Goal: Information Seeking & Learning: Learn about a topic

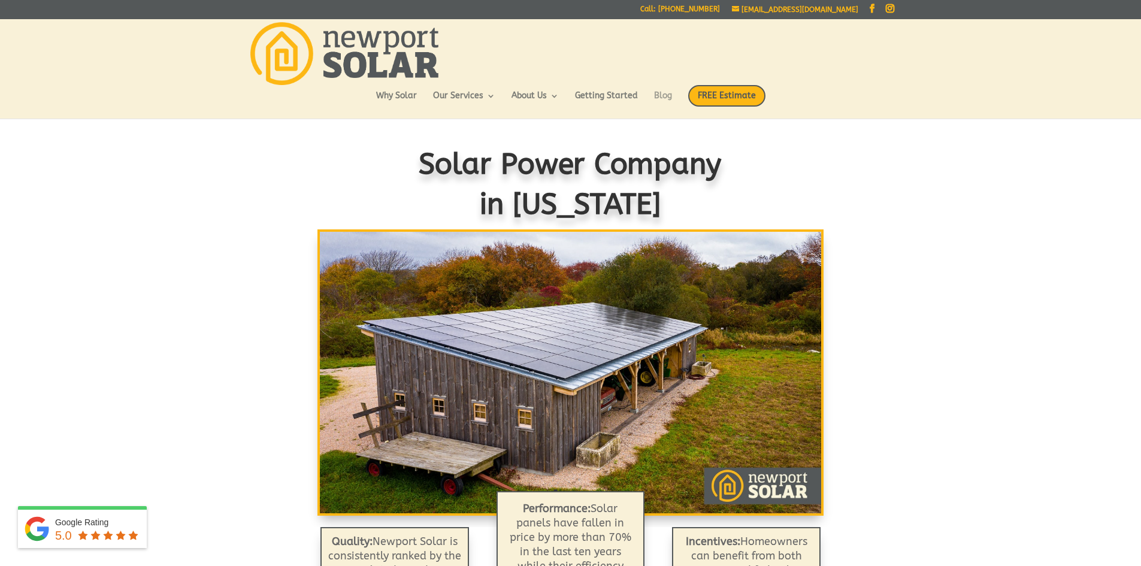
click at [660, 95] on link "Blog" at bounding box center [663, 102] width 18 height 20
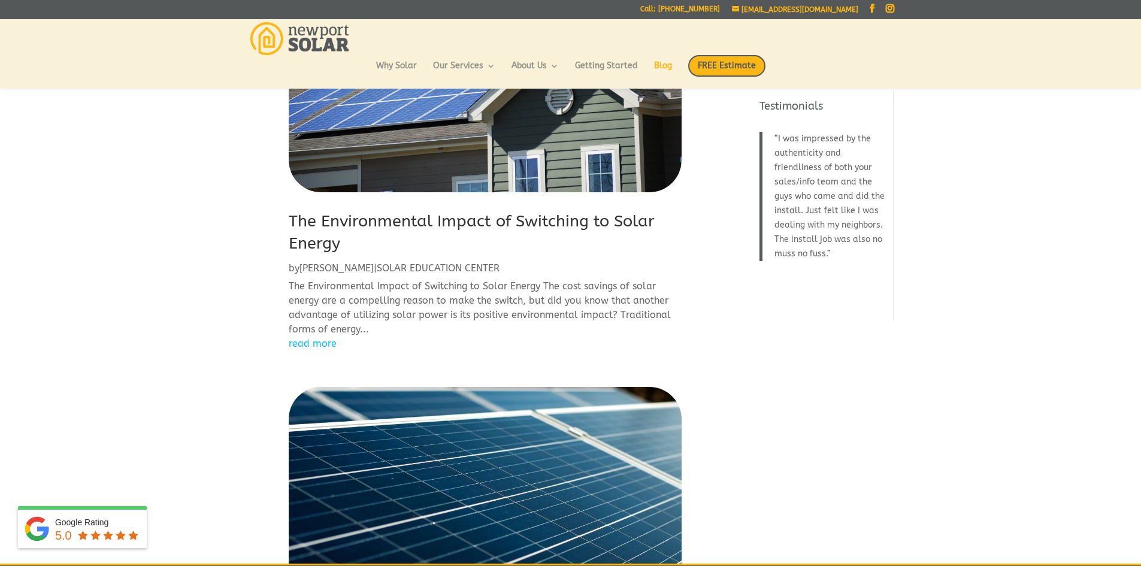
scroll to position [144, 0]
click at [519, 217] on link "The Environmental Impact of Switching to Solar Energy" at bounding box center [472, 232] width 366 height 42
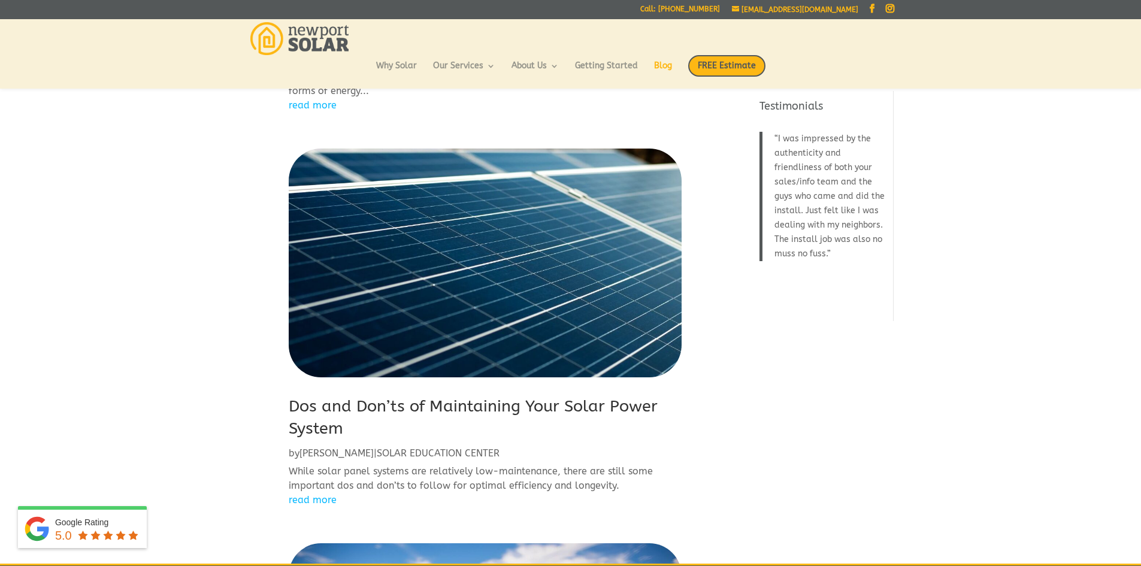
scroll to position [383, 0]
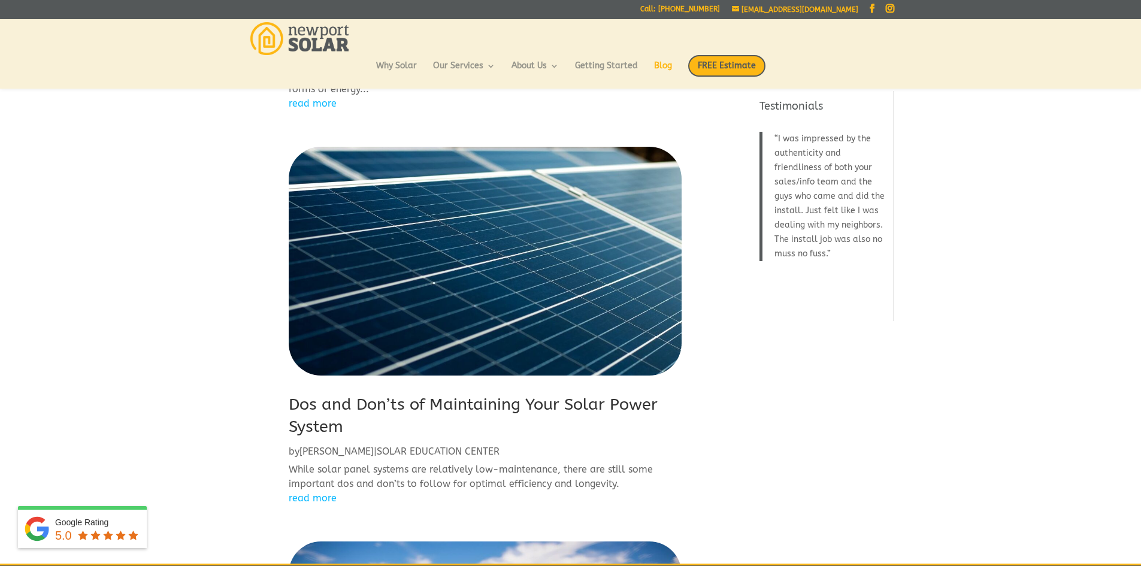
click at [480, 410] on link "Dos and Don’ts of Maintaining Your Solar Power System" at bounding box center [473, 416] width 369 height 42
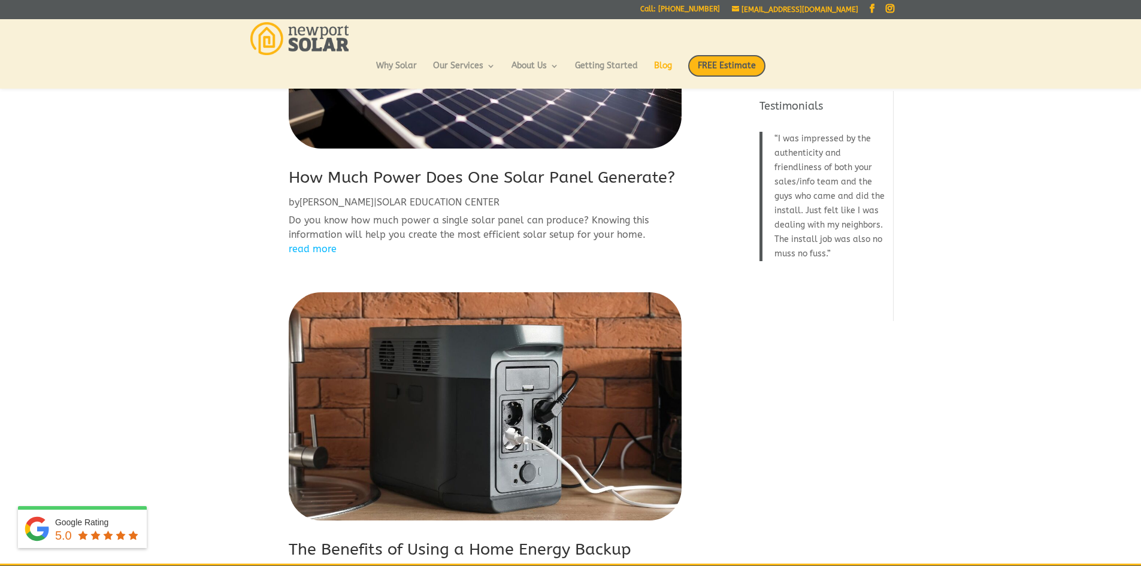
scroll to position [1006, 0]
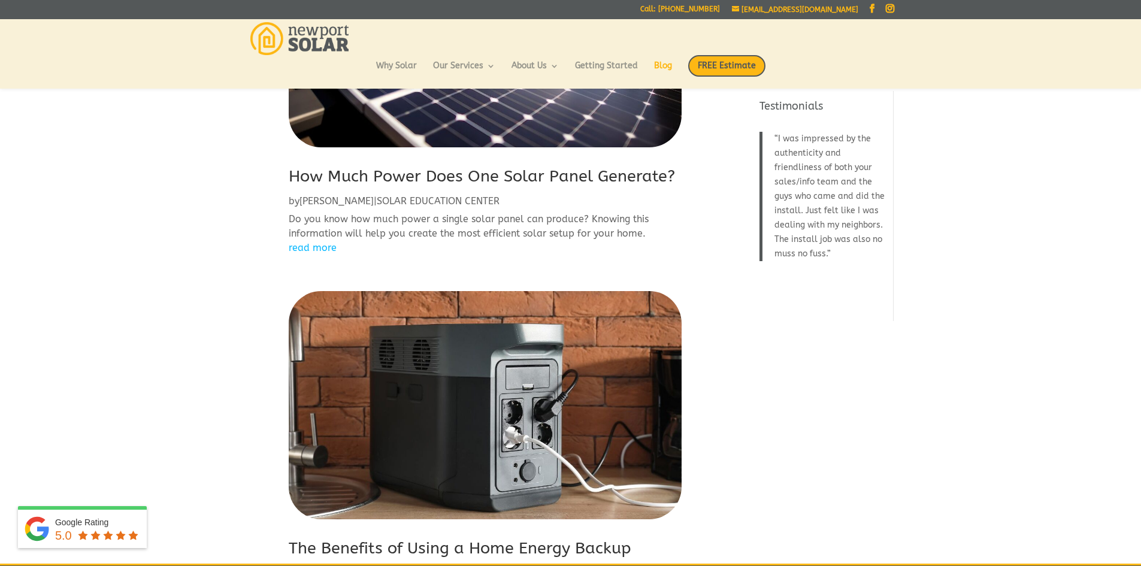
click at [554, 174] on link "How Much Power Does One Solar Panel Generate?" at bounding box center [482, 175] width 386 height 19
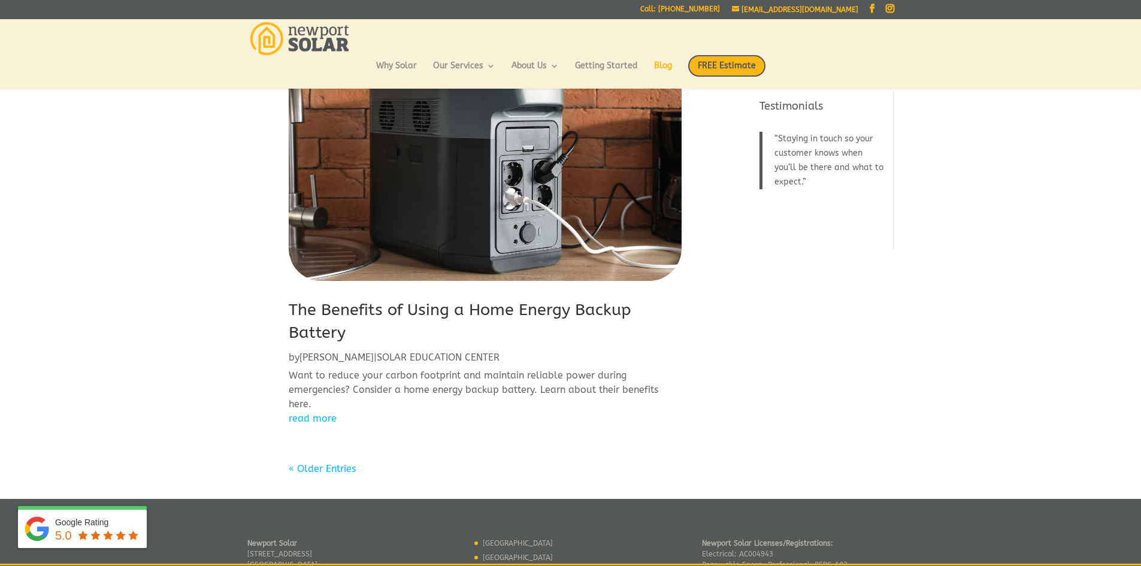
scroll to position [1246, 0]
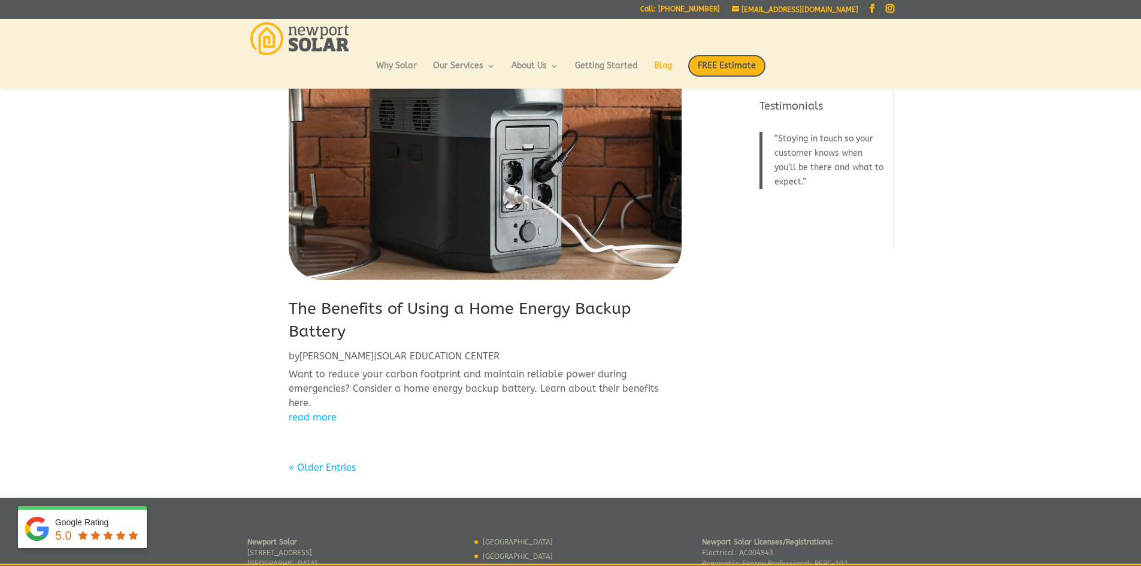
click at [537, 307] on link "The Benefits of Using a Home Energy Backup Battery" at bounding box center [460, 320] width 343 height 42
click at [334, 462] on link "« Older Entries" at bounding box center [322, 467] width 67 height 11
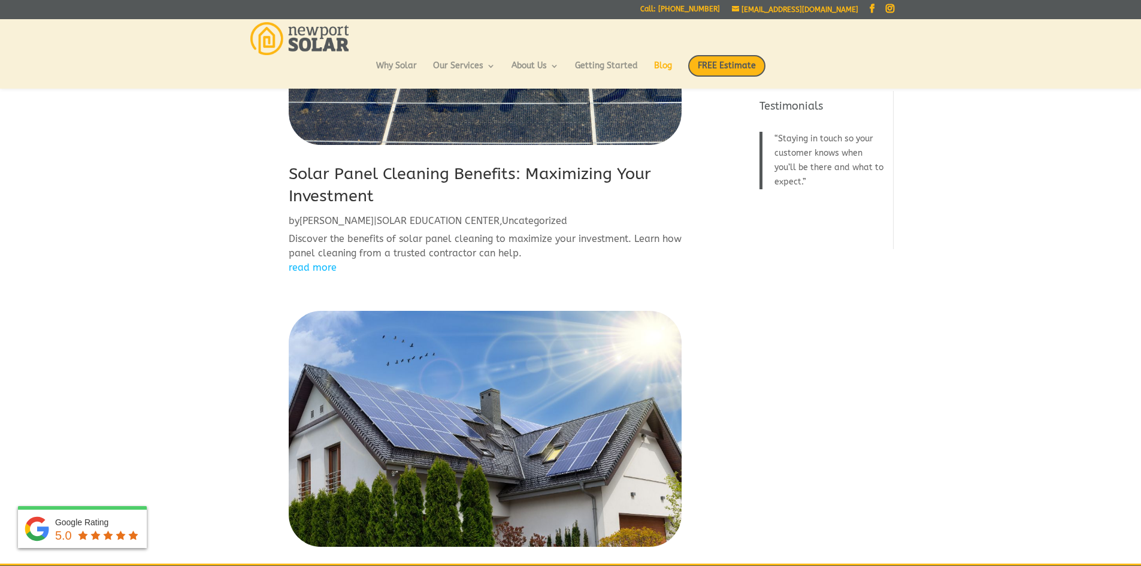
scroll to position [192, 0]
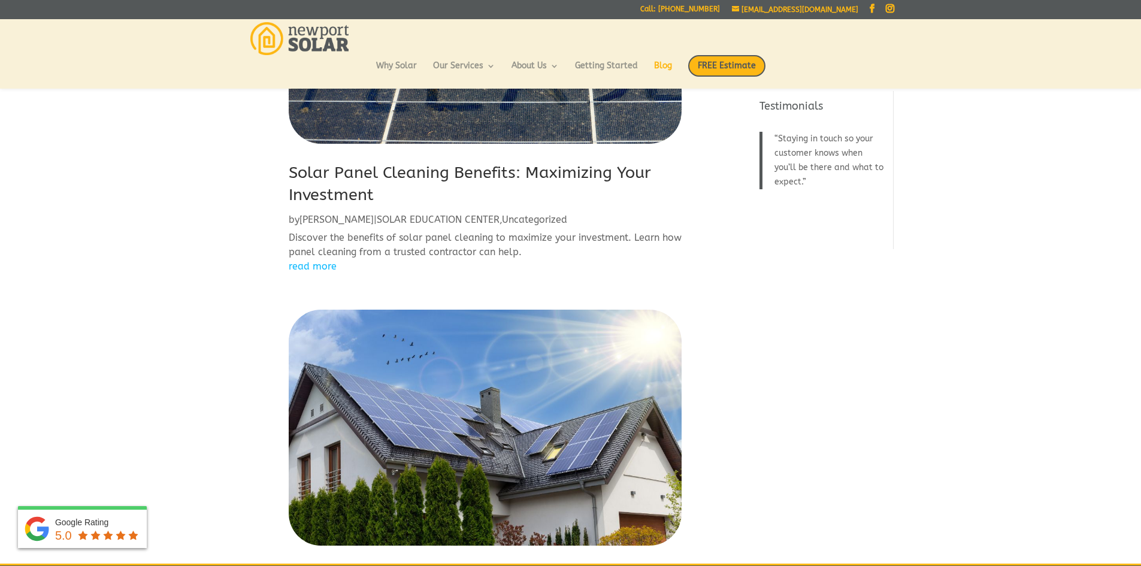
click at [596, 172] on link "Solar Panel Cleaning Benefits: Maximizing Your Investment" at bounding box center [470, 184] width 362 height 42
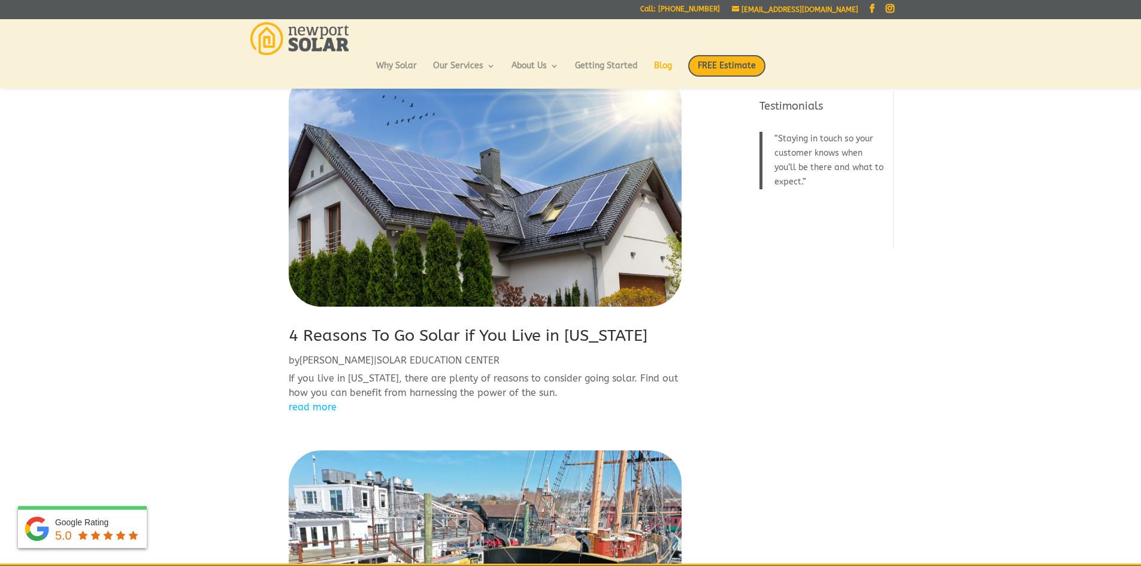
scroll to position [431, 0]
click at [489, 345] on h2 "4 Reasons To Go Solar if You Live in Rhode Island" at bounding box center [485, 338] width 393 height 29
click at [498, 328] on link "4 Reasons To Go Solar if You Live in Rhode Island" at bounding box center [468, 334] width 359 height 19
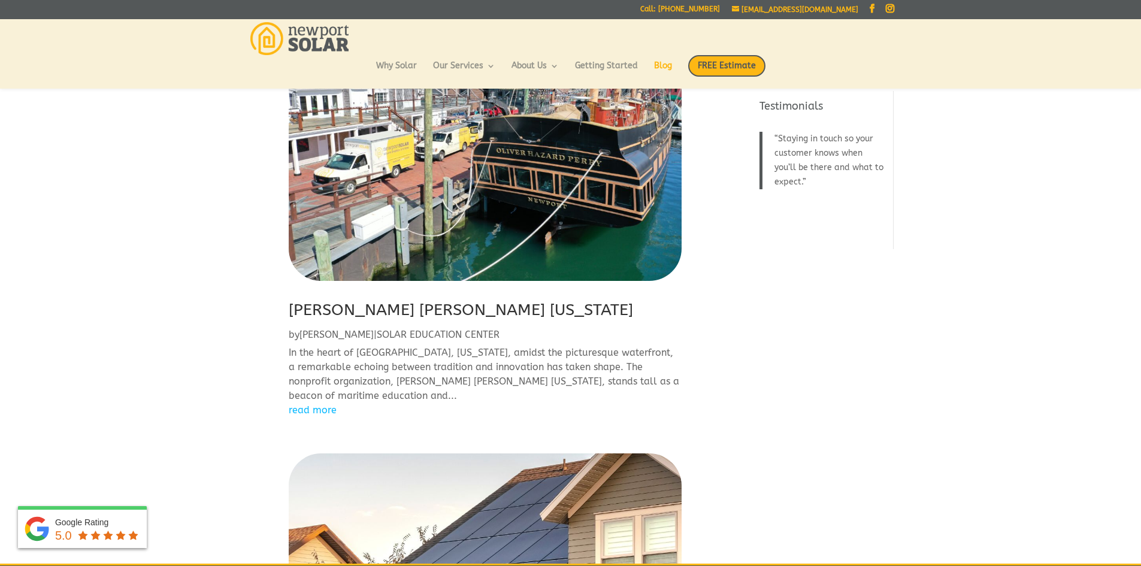
scroll to position [862, 0]
click at [493, 310] on link "Oliver Hazard Perry Rhode Island" at bounding box center [461, 308] width 344 height 19
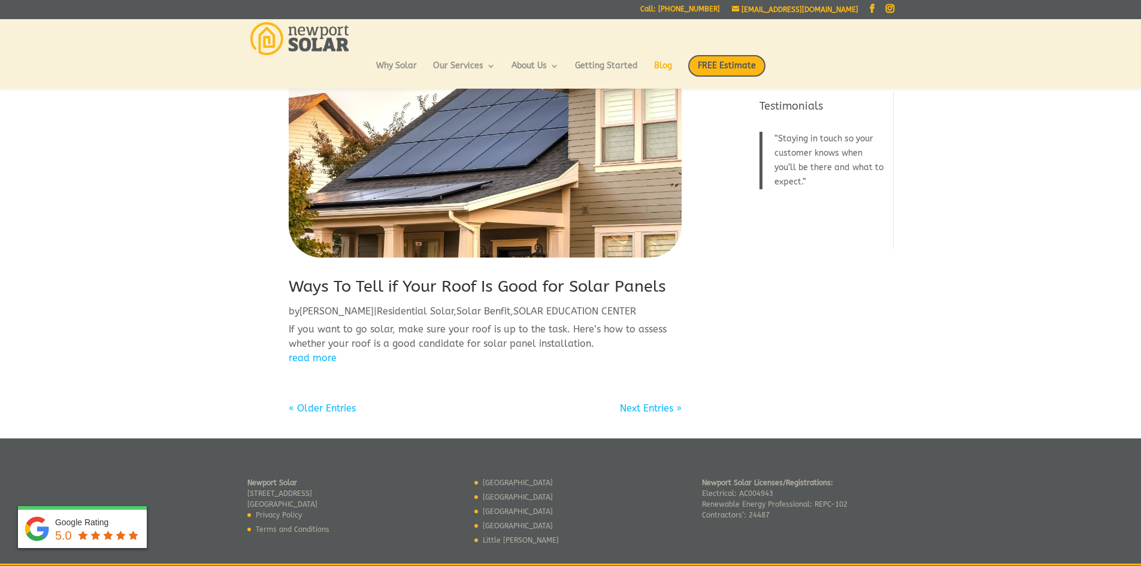
scroll to position [1293, 0]
click at [493, 281] on link "Ways To Tell if Your Roof Is Good for Solar Panels" at bounding box center [477, 285] width 377 height 19
click at [344, 407] on link "« Older Entries" at bounding box center [322, 407] width 67 height 11
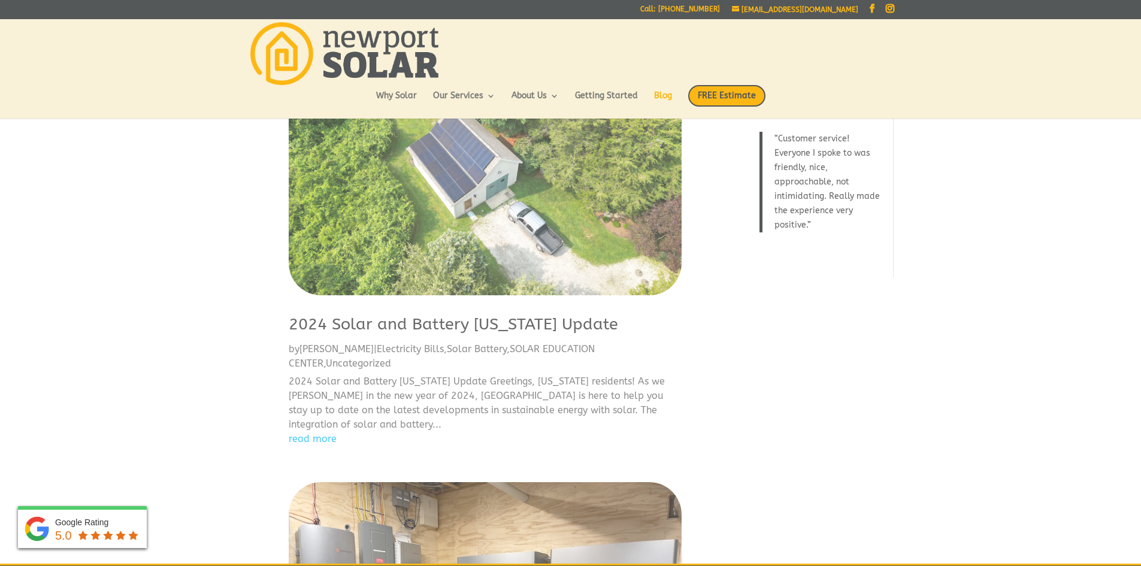
scroll to position [0, 0]
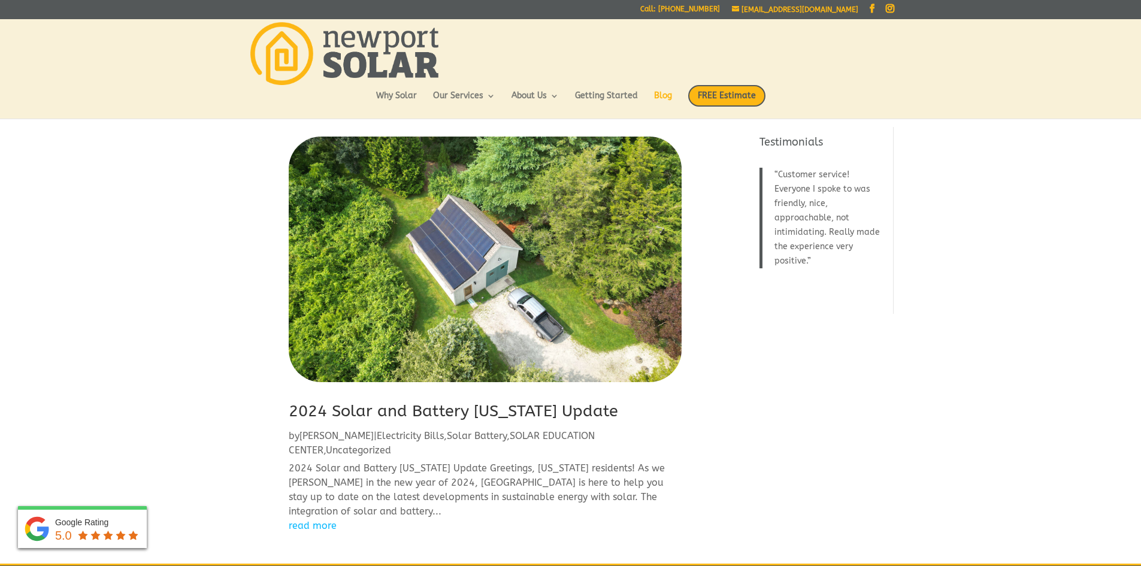
click at [401, 395] on article "2024 Solar and Battery Rhode Island Update by Eric | Electricity Bills , Solar …" at bounding box center [485, 335] width 393 height 396
click at [405, 402] on link "2024 Solar and Battery Rhode Island Update" at bounding box center [453, 410] width 329 height 19
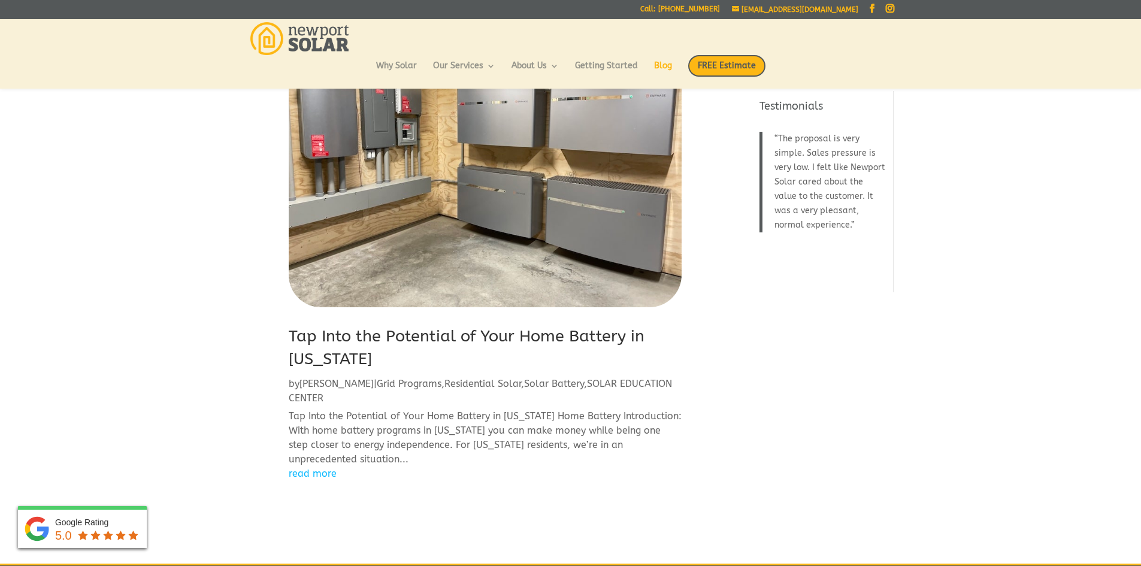
scroll to position [527, 0]
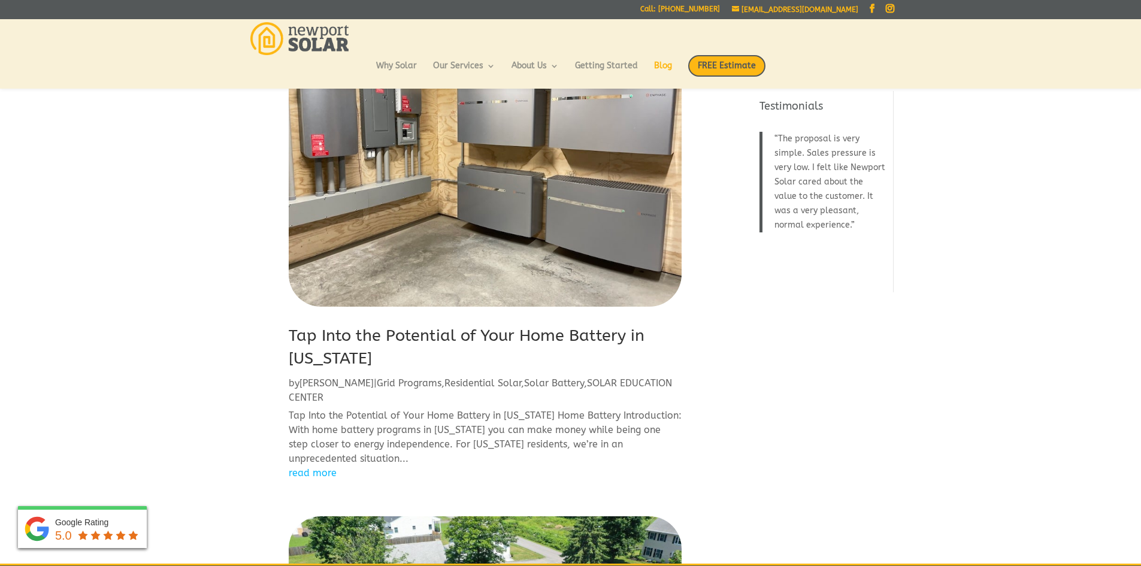
click at [454, 326] on link "Tap Into the Potential of Your Home Battery in Rhode Island" at bounding box center [467, 347] width 356 height 42
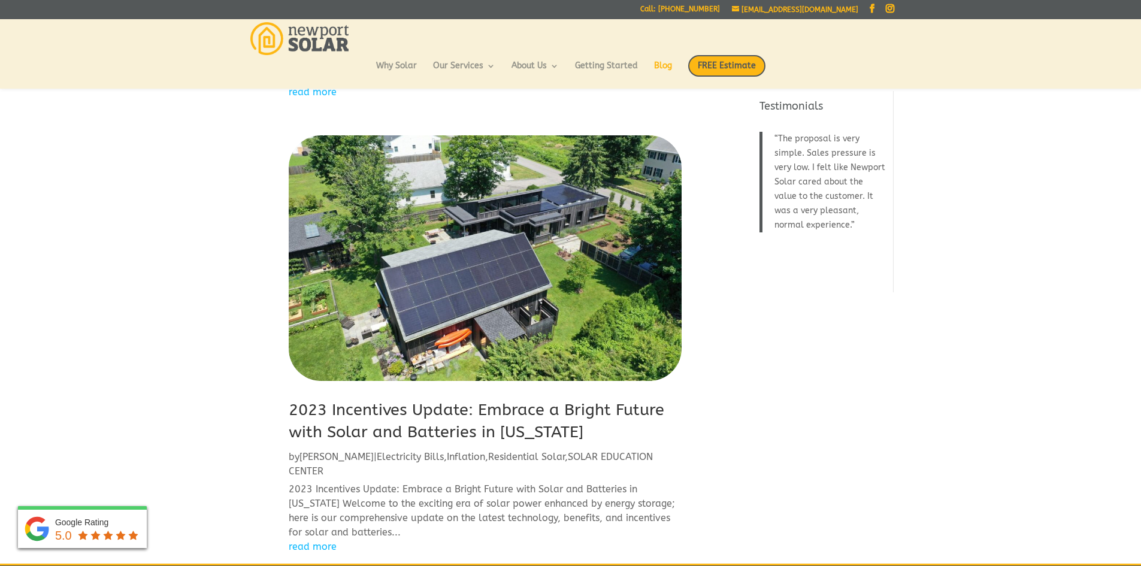
scroll to position [910, 0]
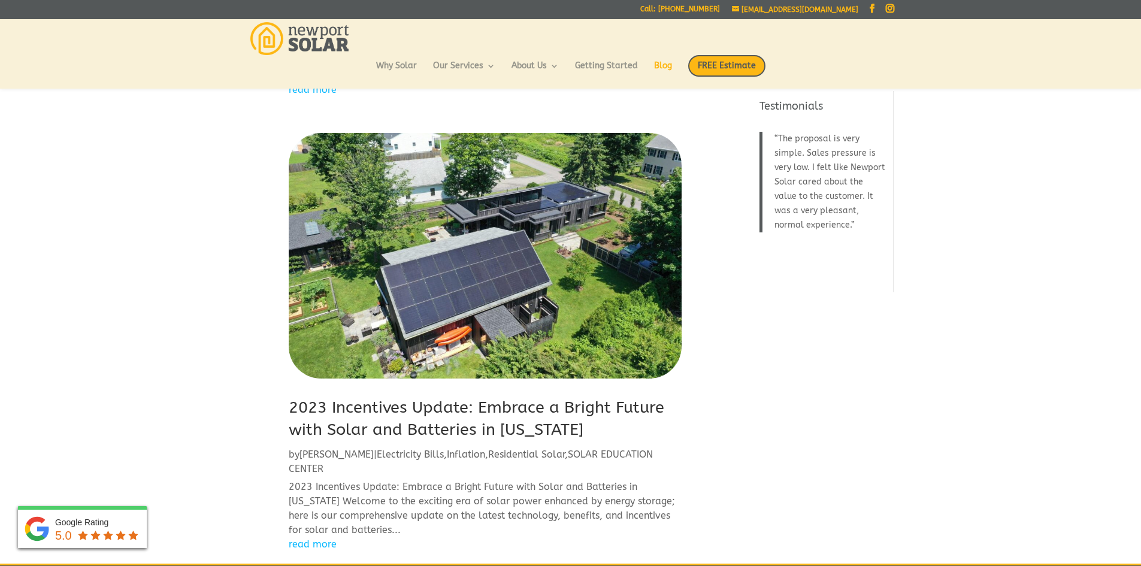
click at [436, 398] on link "2023 Incentives Update: Embrace a Bright Future with Solar and Batteries in Rho…" at bounding box center [476, 419] width 375 height 42
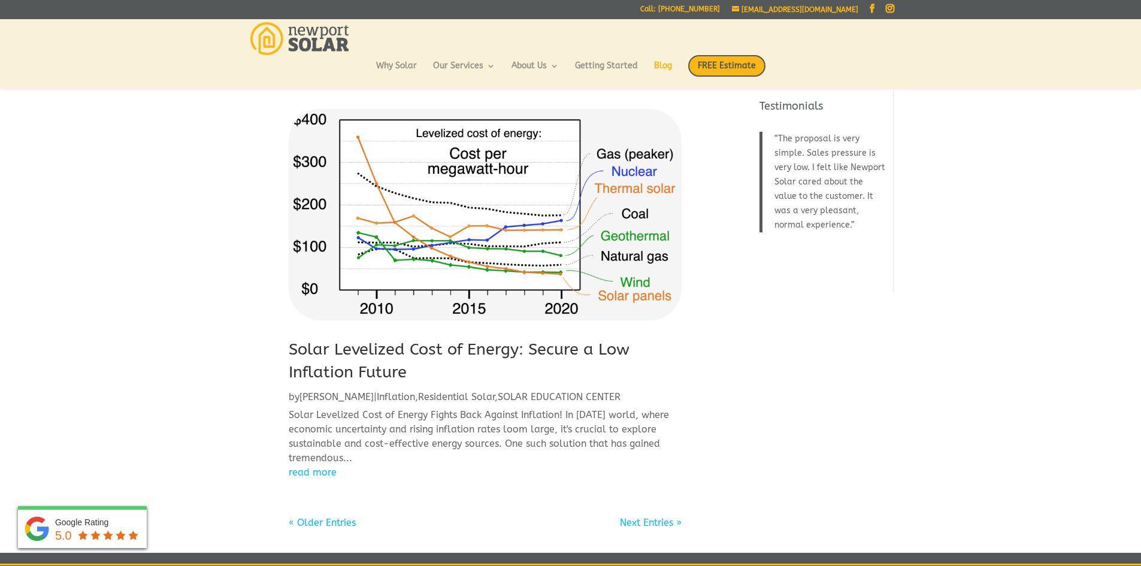
scroll to position [1389, 0]
click at [455, 339] on link "Solar Levelized Cost of Energy: Secure a Low Inflation Future" at bounding box center [459, 360] width 341 height 42
click at [327, 516] on link "« Older Entries" at bounding box center [322, 521] width 67 height 11
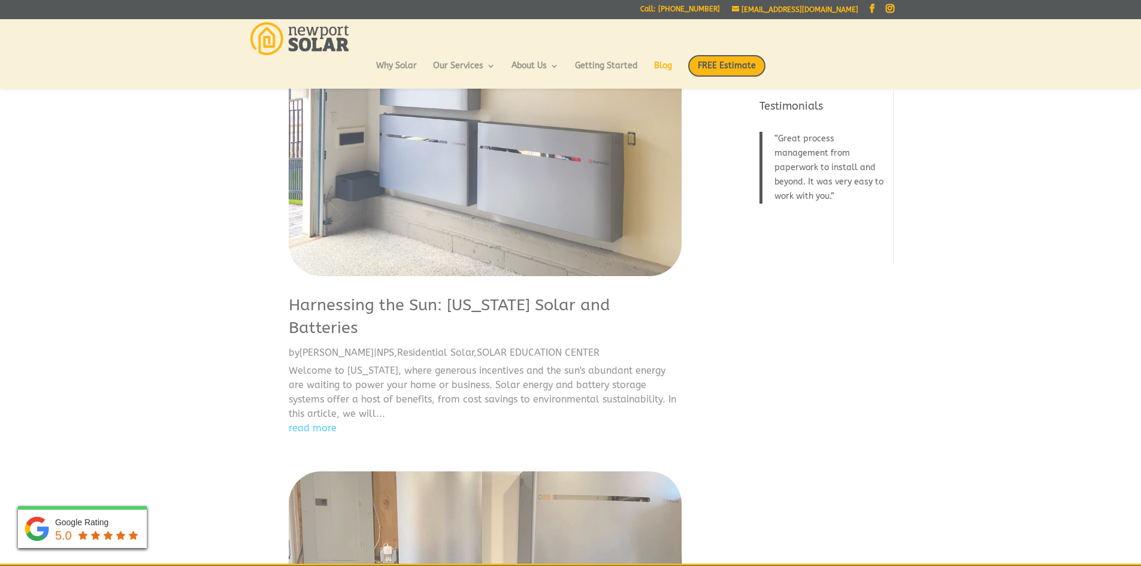
scroll to position [0, 0]
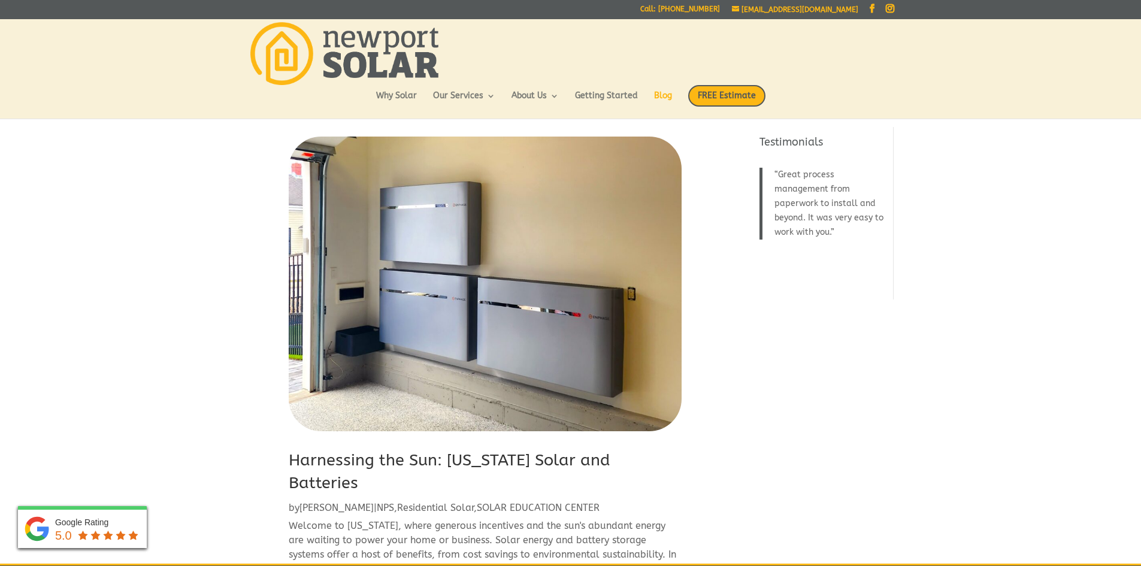
click at [345, 455] on link "Harnessing the Sun: Rhode Island Solar and Batteries" at bounding box center [450, 471] width 322 height 42
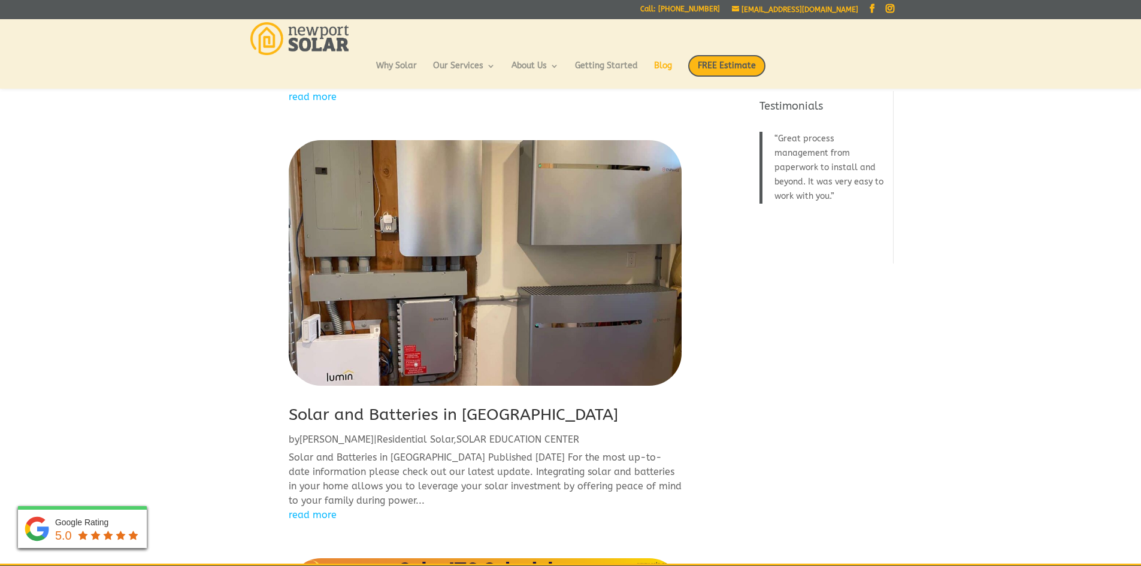
scroll to position [479, 0]
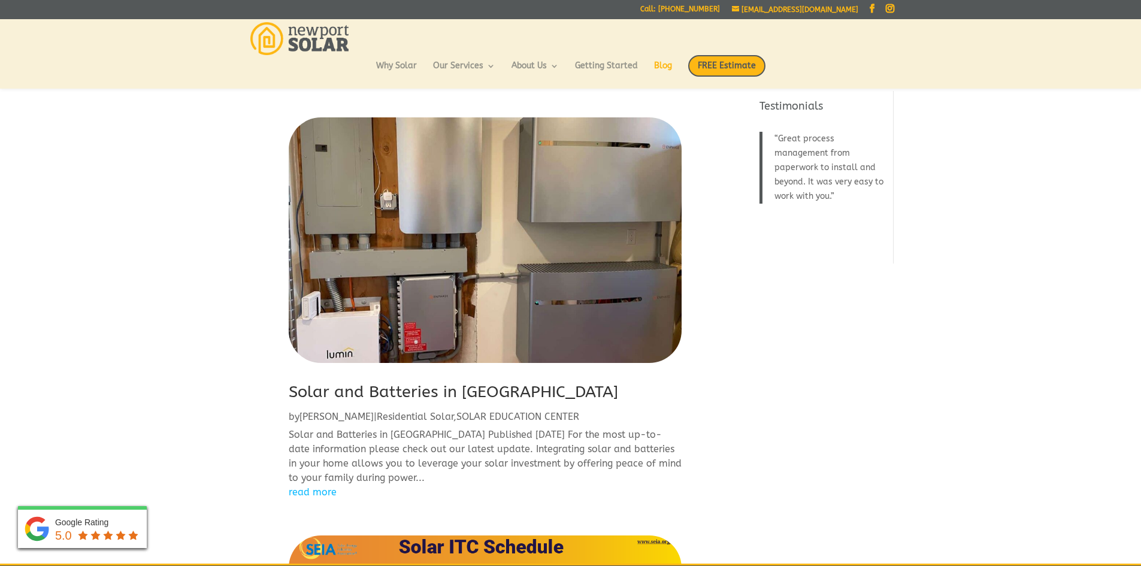
click at [380, 391] on link "Solar and Batteries in RI" at bounding box center [453, 391] width 329 height 19
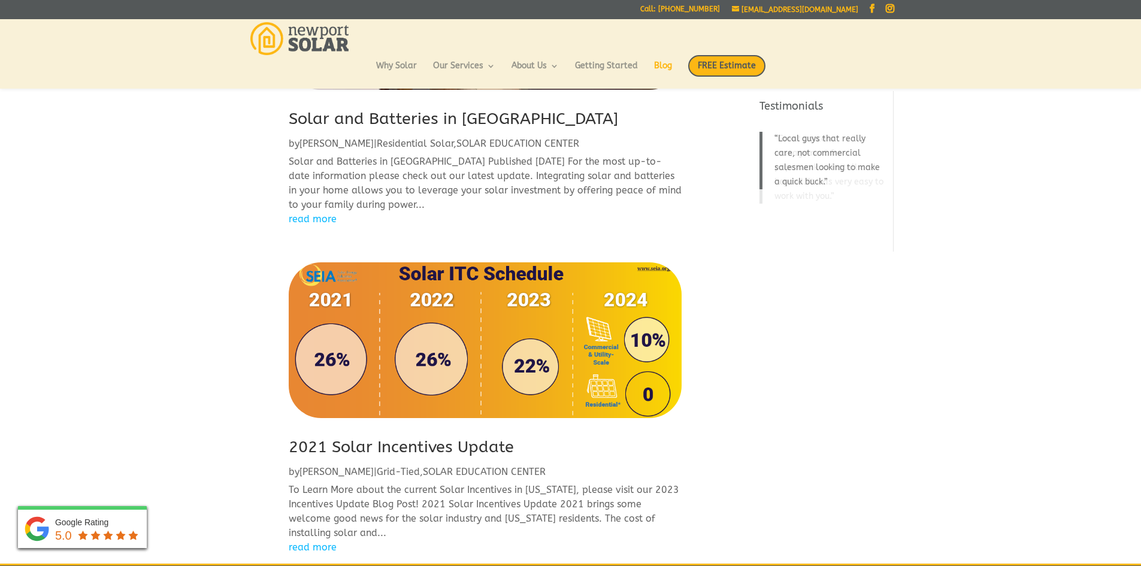
scroll to position [766, 0]
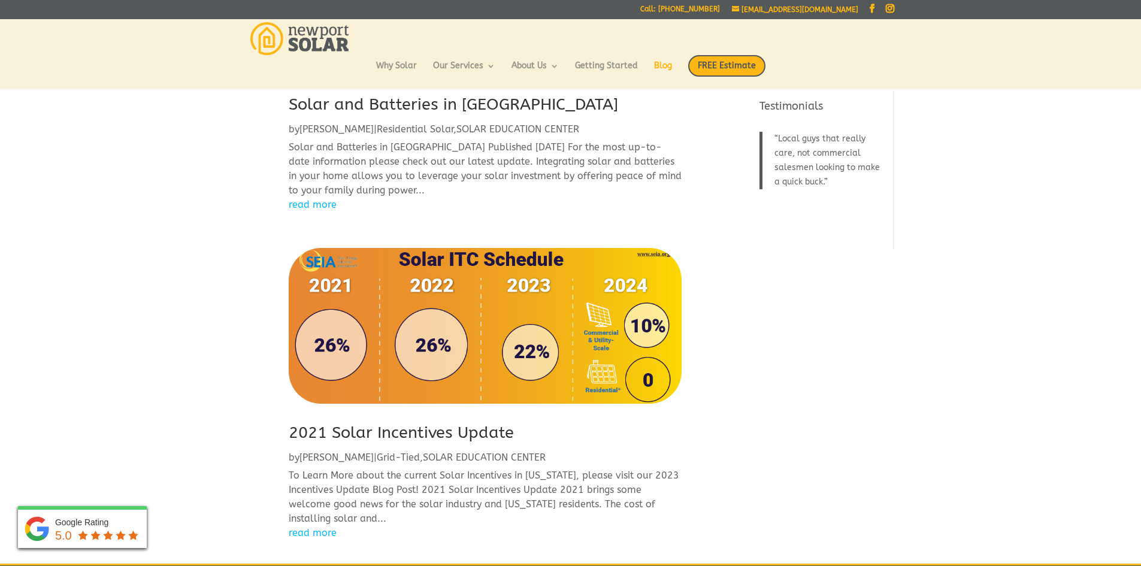
click at [369, 437] on link "2021 Solar Incentives Update" at bounding box center [401, 432] width 225 height 19
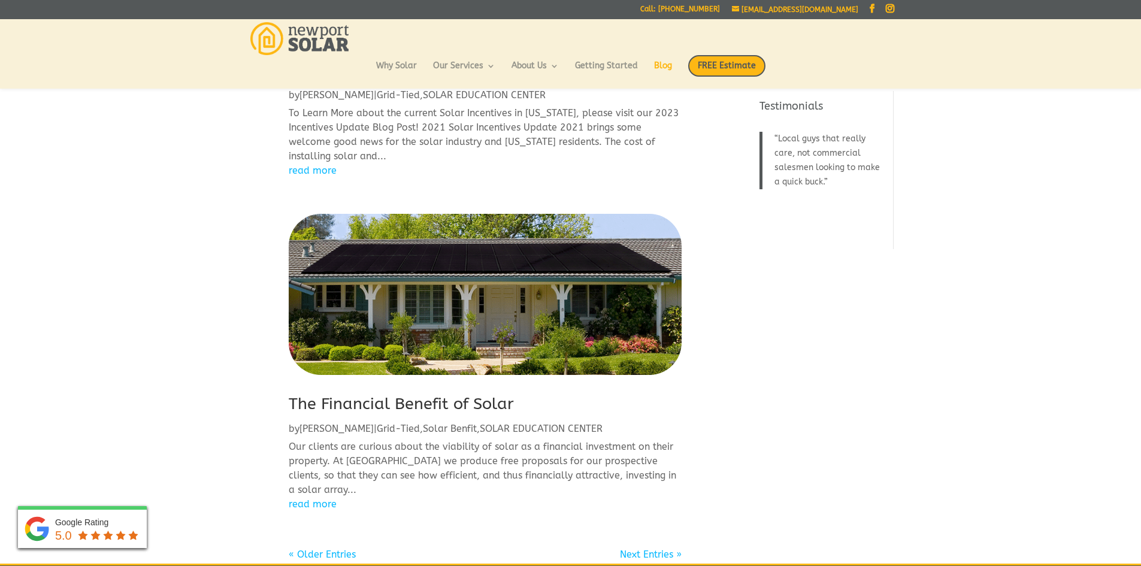
scroll to position [1150, 0]
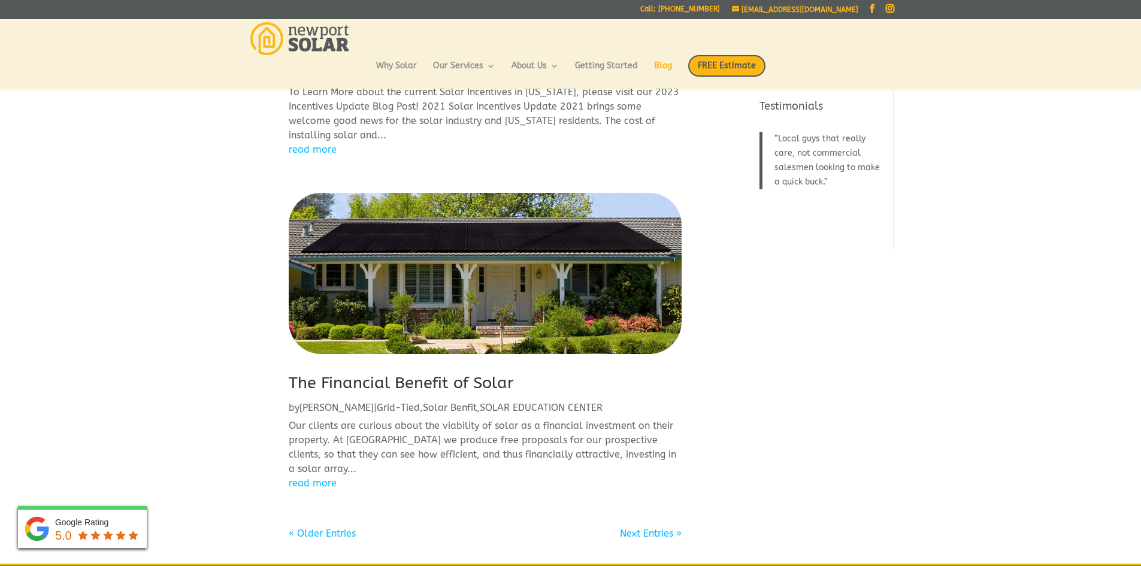
click at [385, 380] on link "The Financial Benefit of Solar" at bounding box center [401, 382] width 225 height 19
drag, startPoint x: 325, startPoint y: 546, endPoint x: 325, endPoint y: 532, distance: 13.2
click at [325, 529] on link "« Older Entries" at bounding box center [322, 533] width 67 height 11
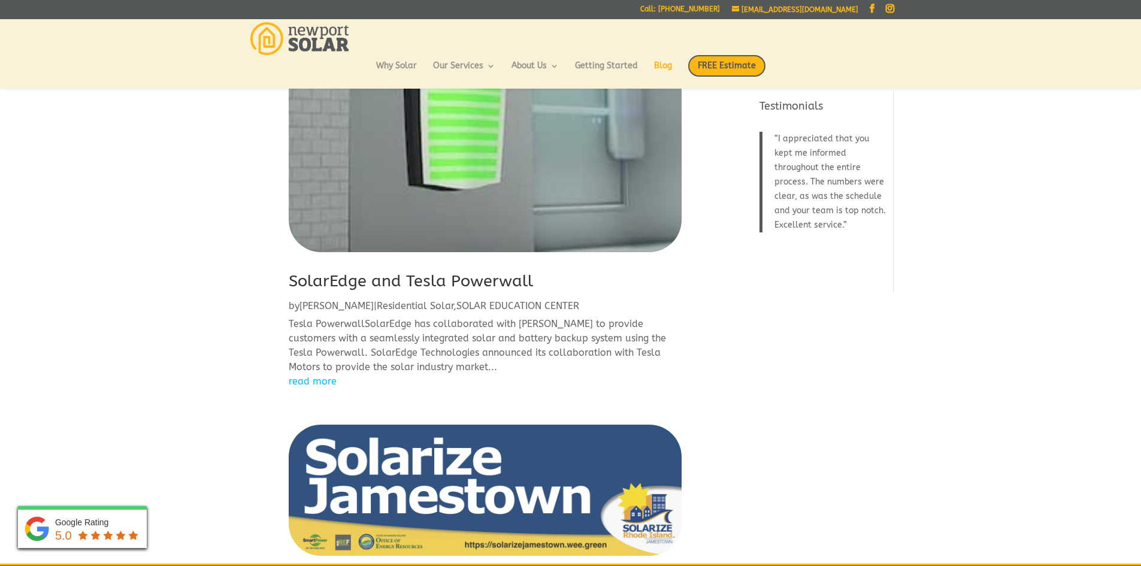
scroll to position [144, 0]
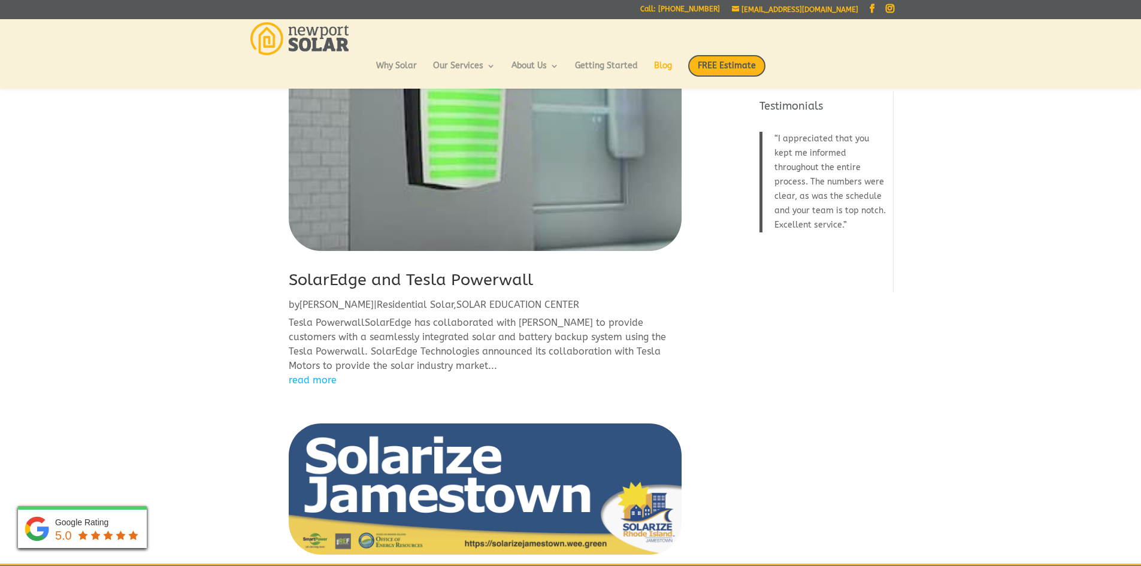
click at [489, 267] on article "SolarEdge and Tesla Powerwall by Eric | Residential Solar , SOLAR EDUCATION CEN…" at bounding box center [485, 175] width 393 height 425
click at [486, 273] on link "SolarEdge and Tesla Powerwall" at bounding box center [411, 279] width 244 height 19
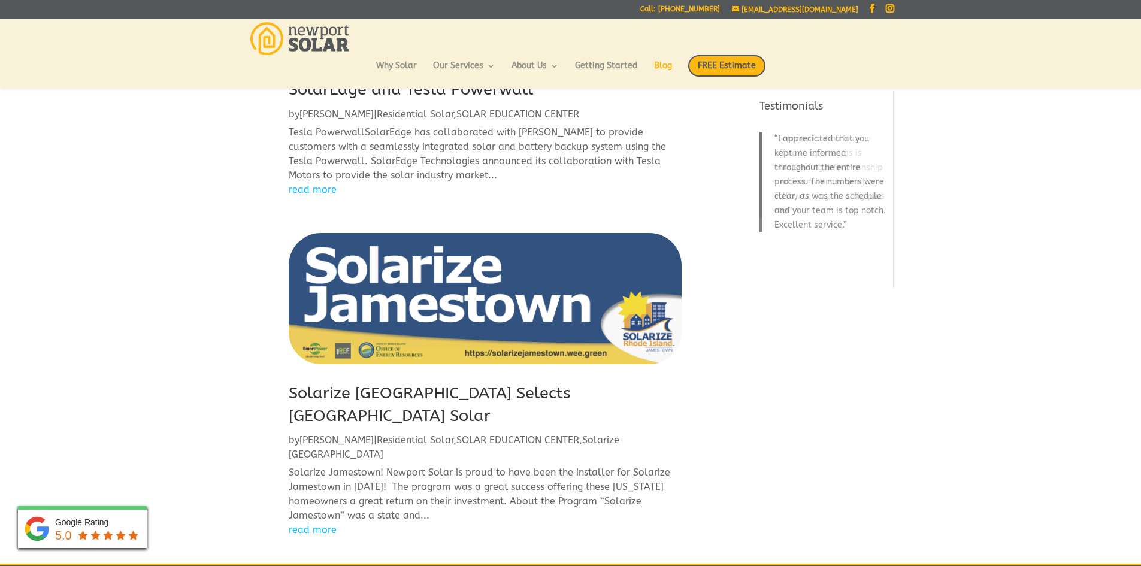
scroll to position [335, 0]
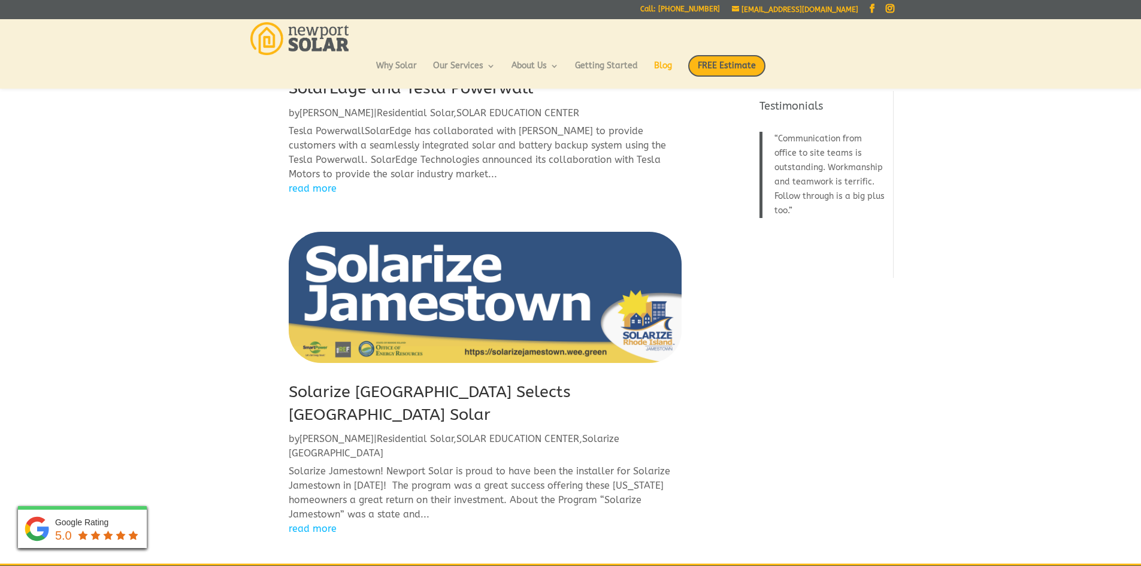
click at [467, 387] on link "Solarize Jamestown Selects Newport Solar" at bounding box center [430, 403] width 282 height 42
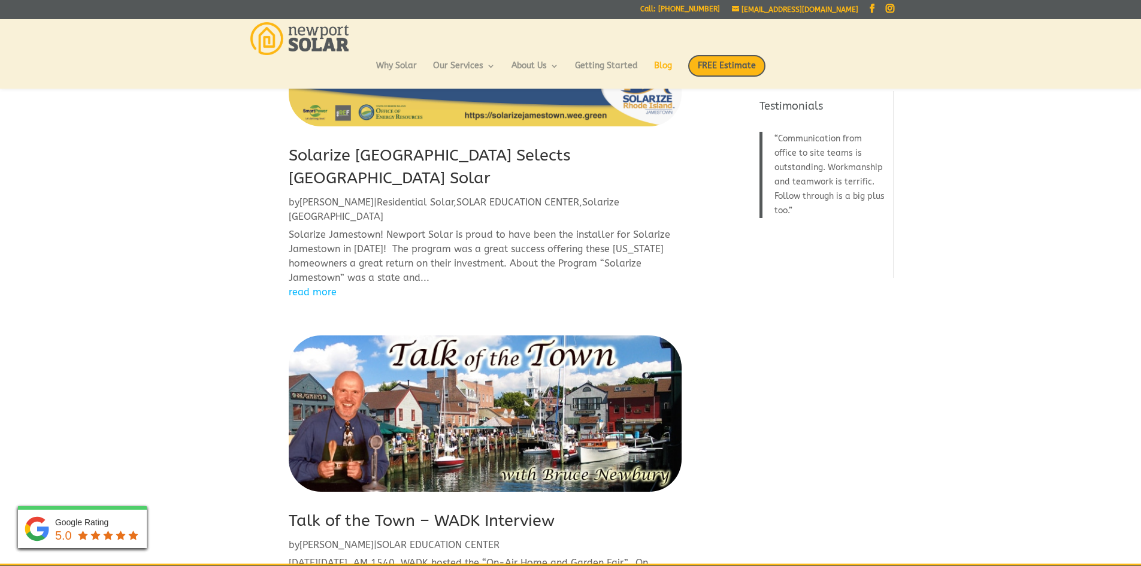
scroll to position [575, 0]
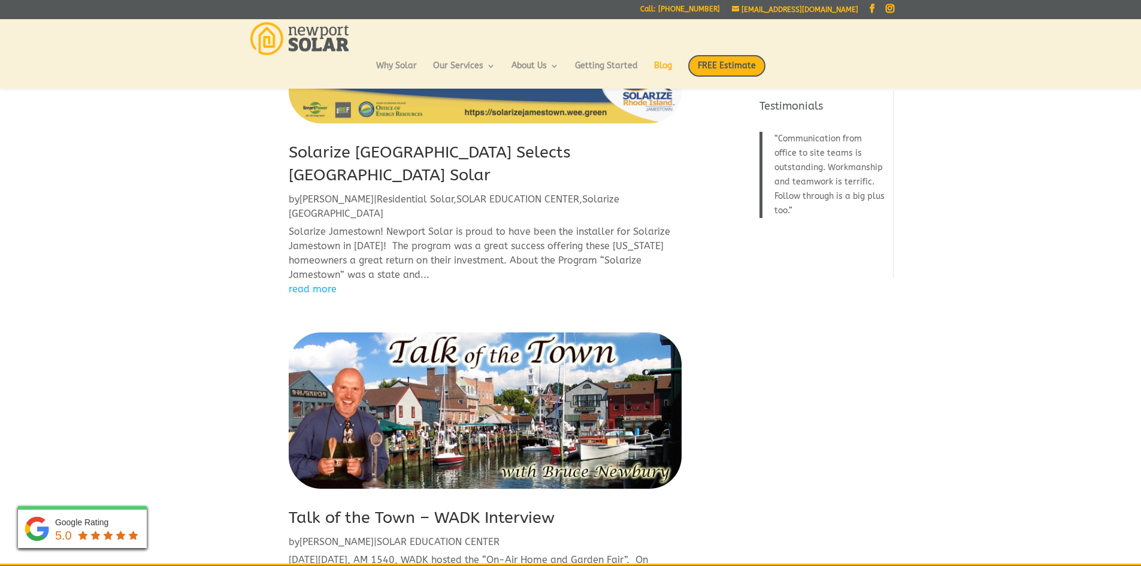
click at [449, 508] on link "Talk of the Town – WADK Interview" at bounding box center [422, 517] width 266 height 19
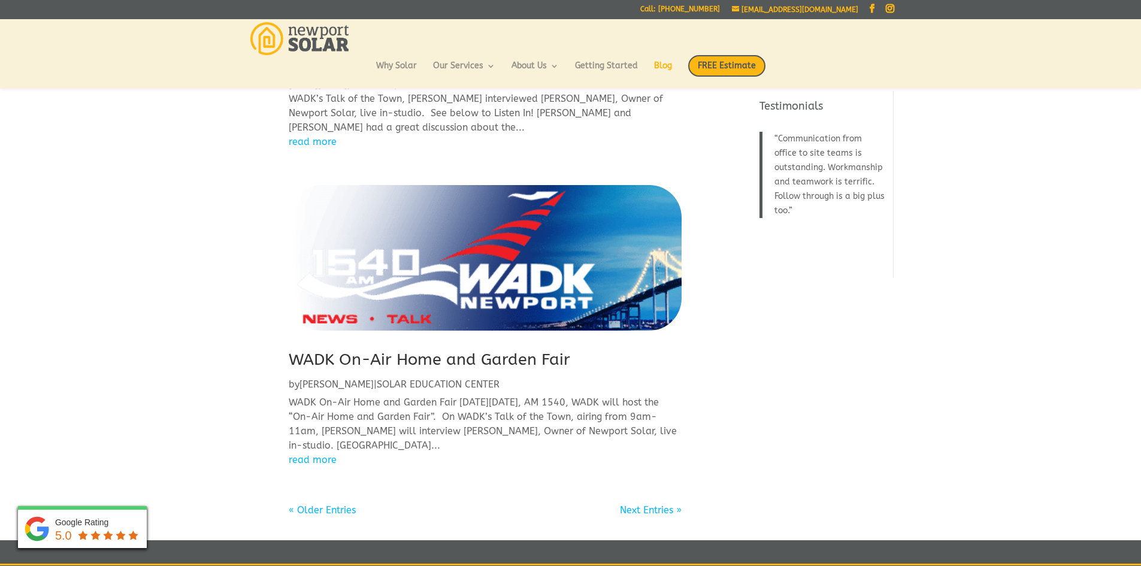
scroll to position [1054, 0]
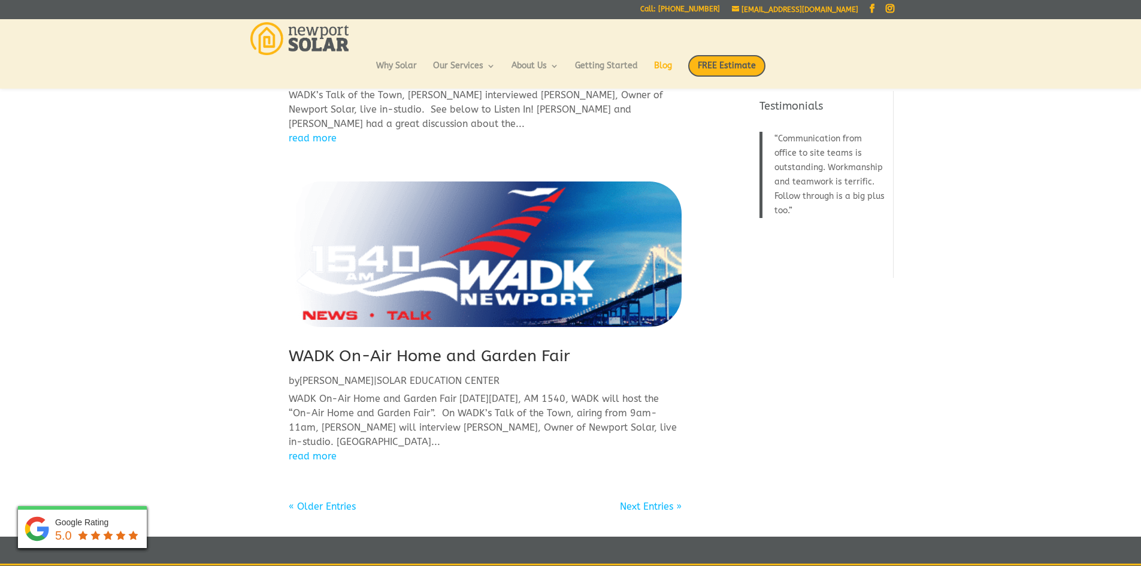
click at [466, 346] on link "WADK On-Air Home and Garden Fair" at bounding box center [429, 355] width 281 height 19
click at [320, 501] on link "« Older Entries" at bounding box center [322, 506] width 67 height 11
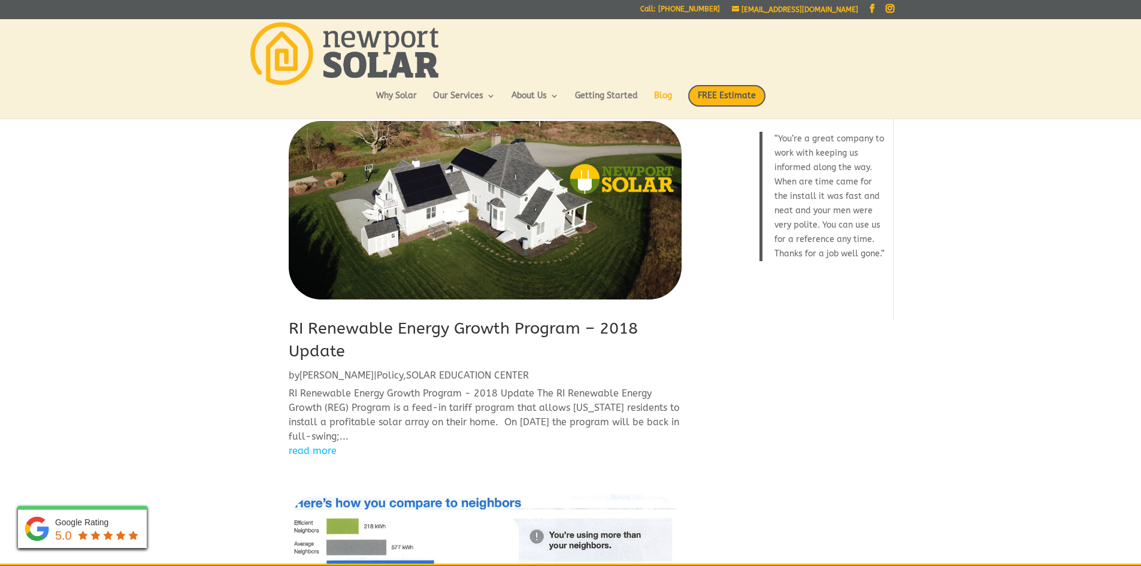
scroll to position [0, 0]
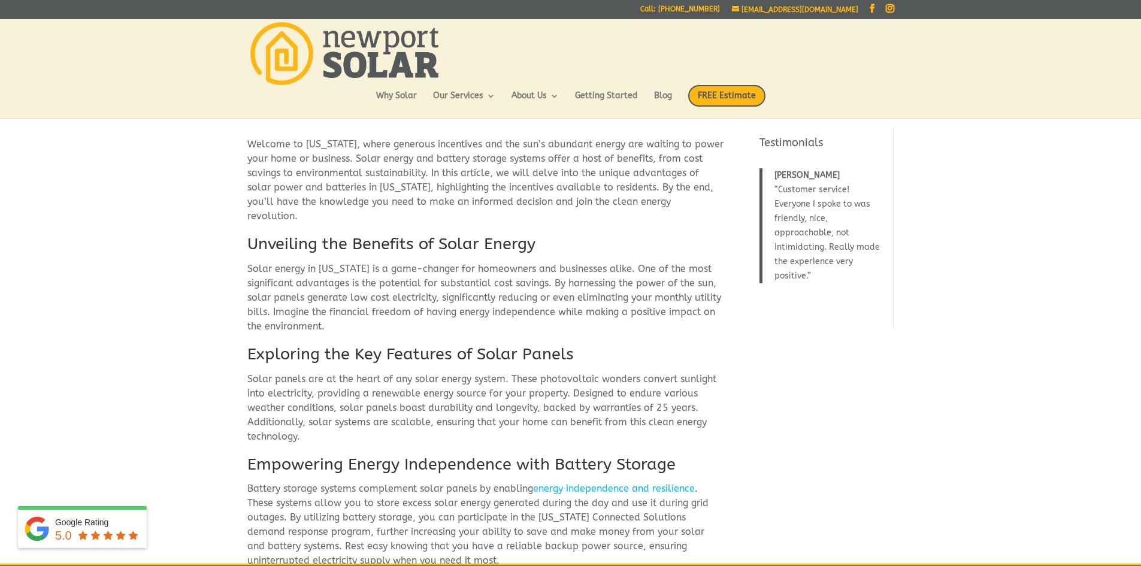
click at [1062, 389] on div "Welcome to Rhode Island, where generous incentives and the sun’s abundant energ…" at bounding box center [570, 440] width 1141 height 653
